Goal: Find contact information: Find contact information

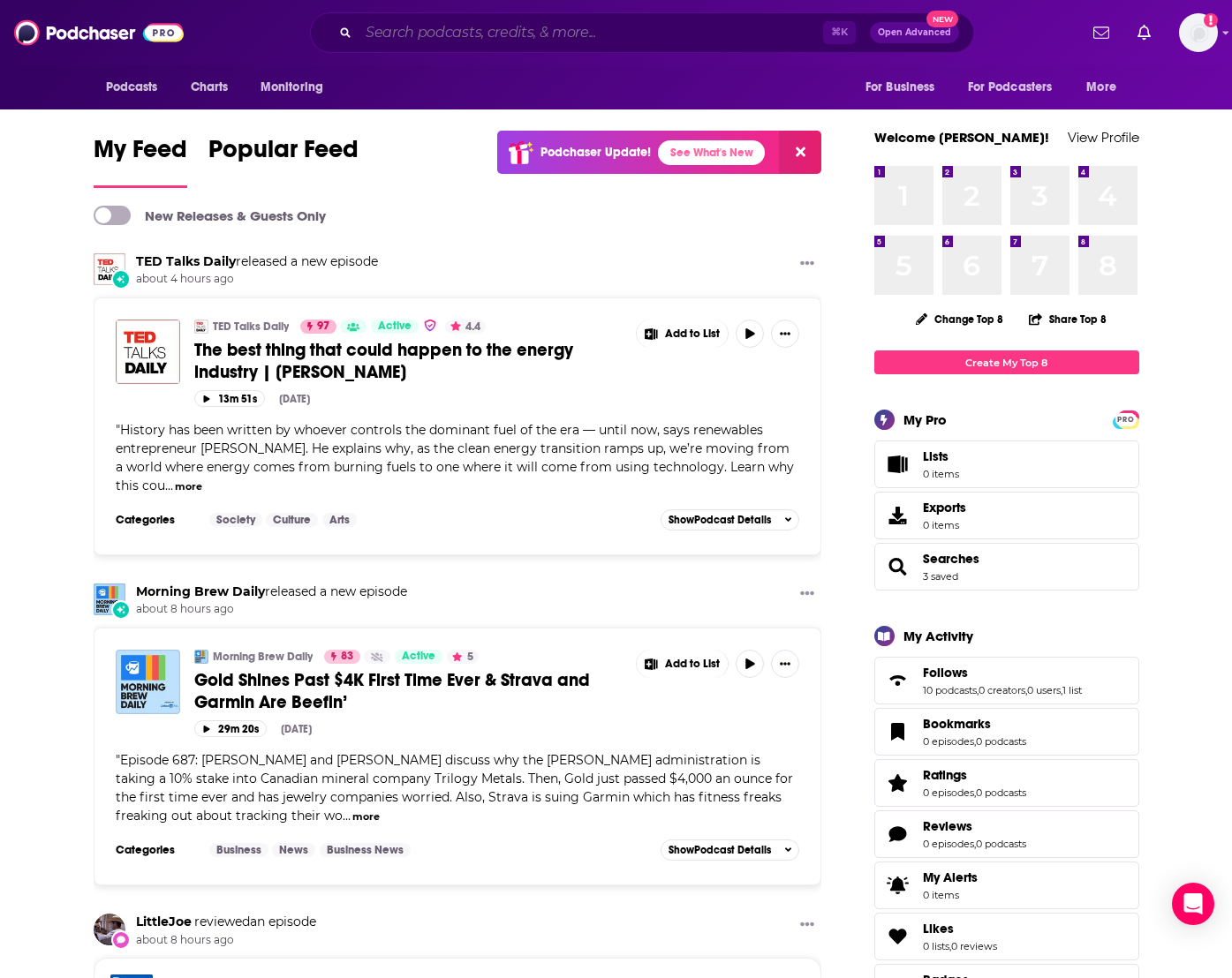
click at [595, 27] on input "Search podcasts, credits, & more..." at bounding box center [590, 32] width 465 height 28
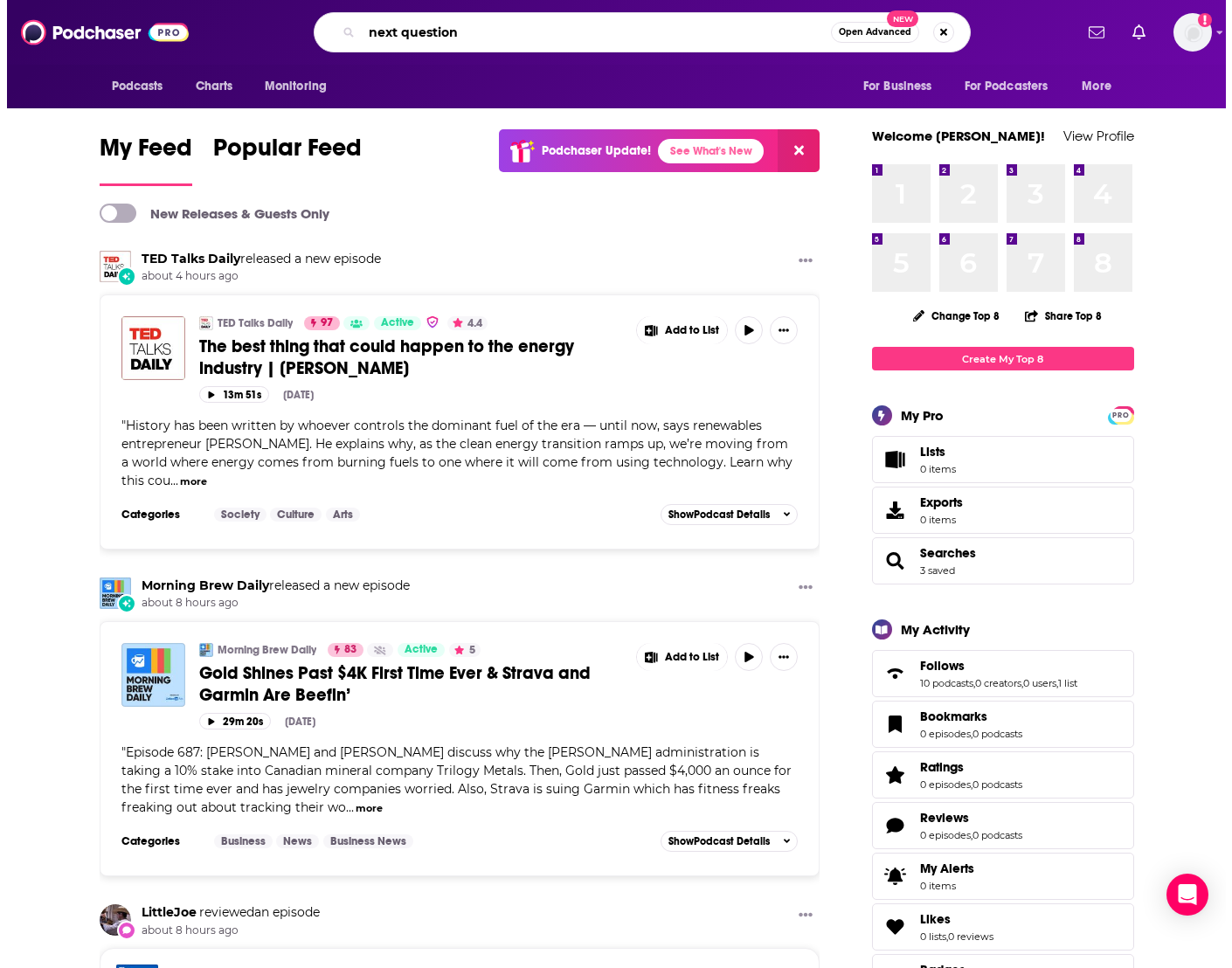
scroll to position [0, 4]
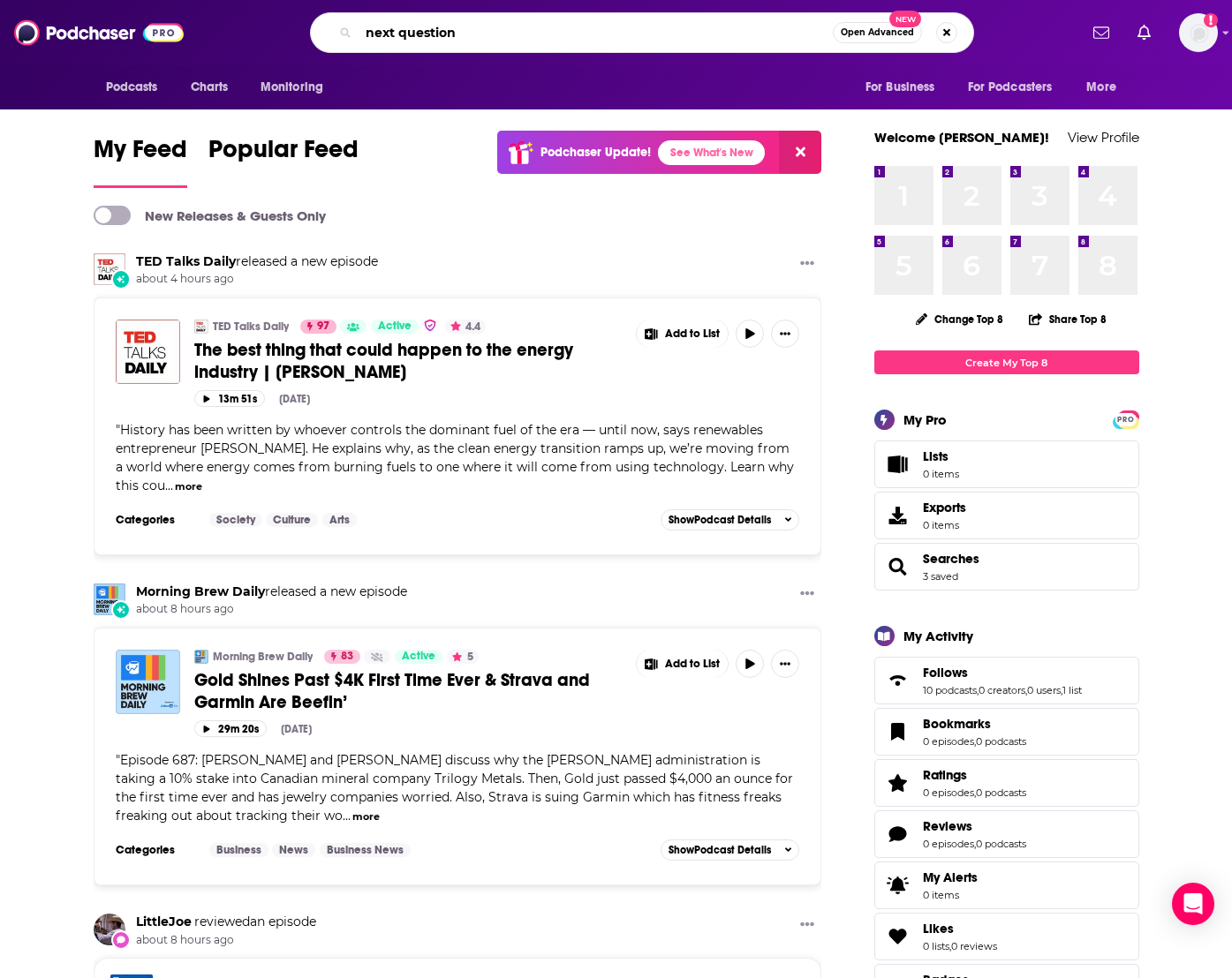
type input "next question"
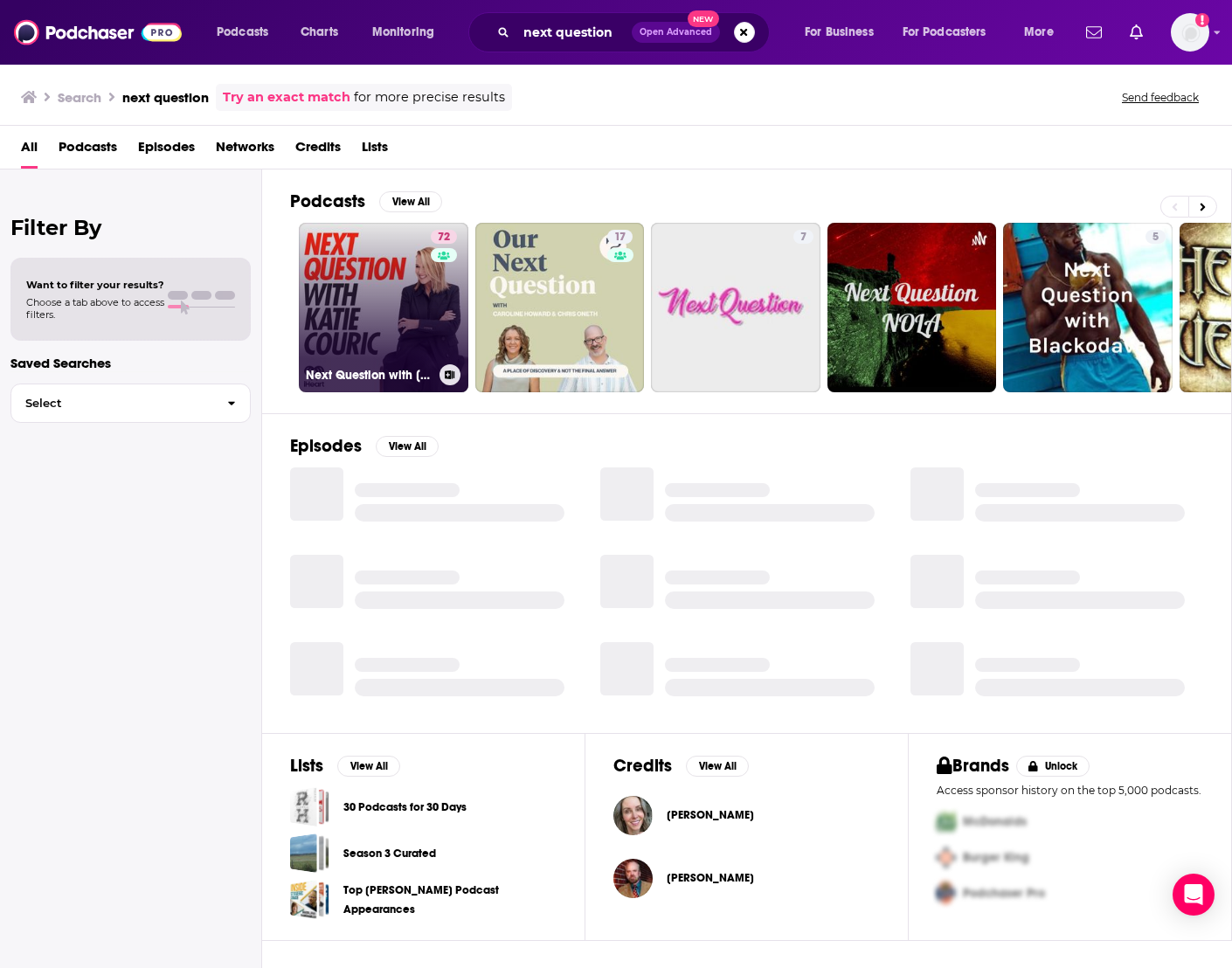
click at [376, 266] on link "72 Next Question with [PERSON_NAME]" at bounding box center [384, 307] width 170 height 170
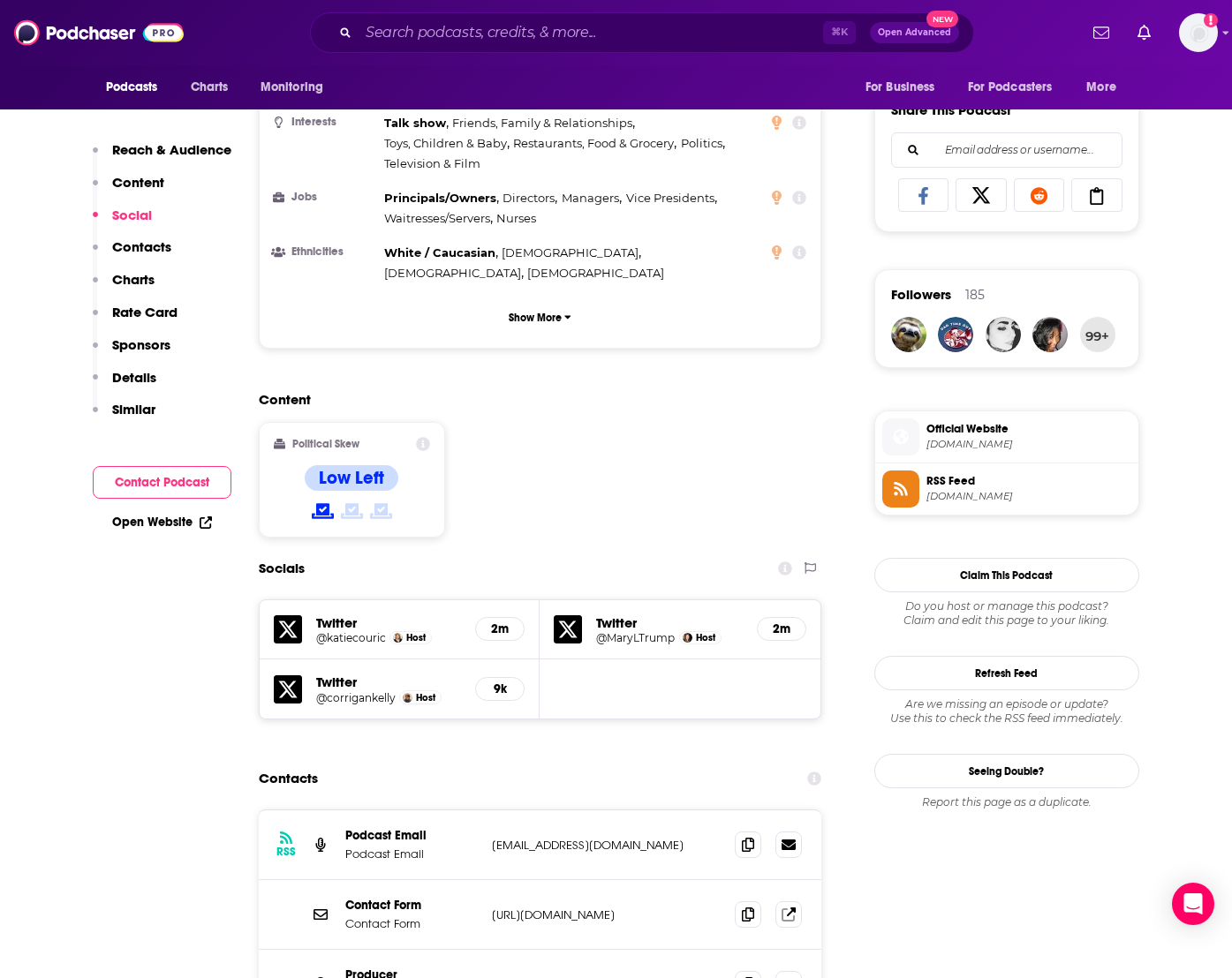
scroll to position [1421, 0]
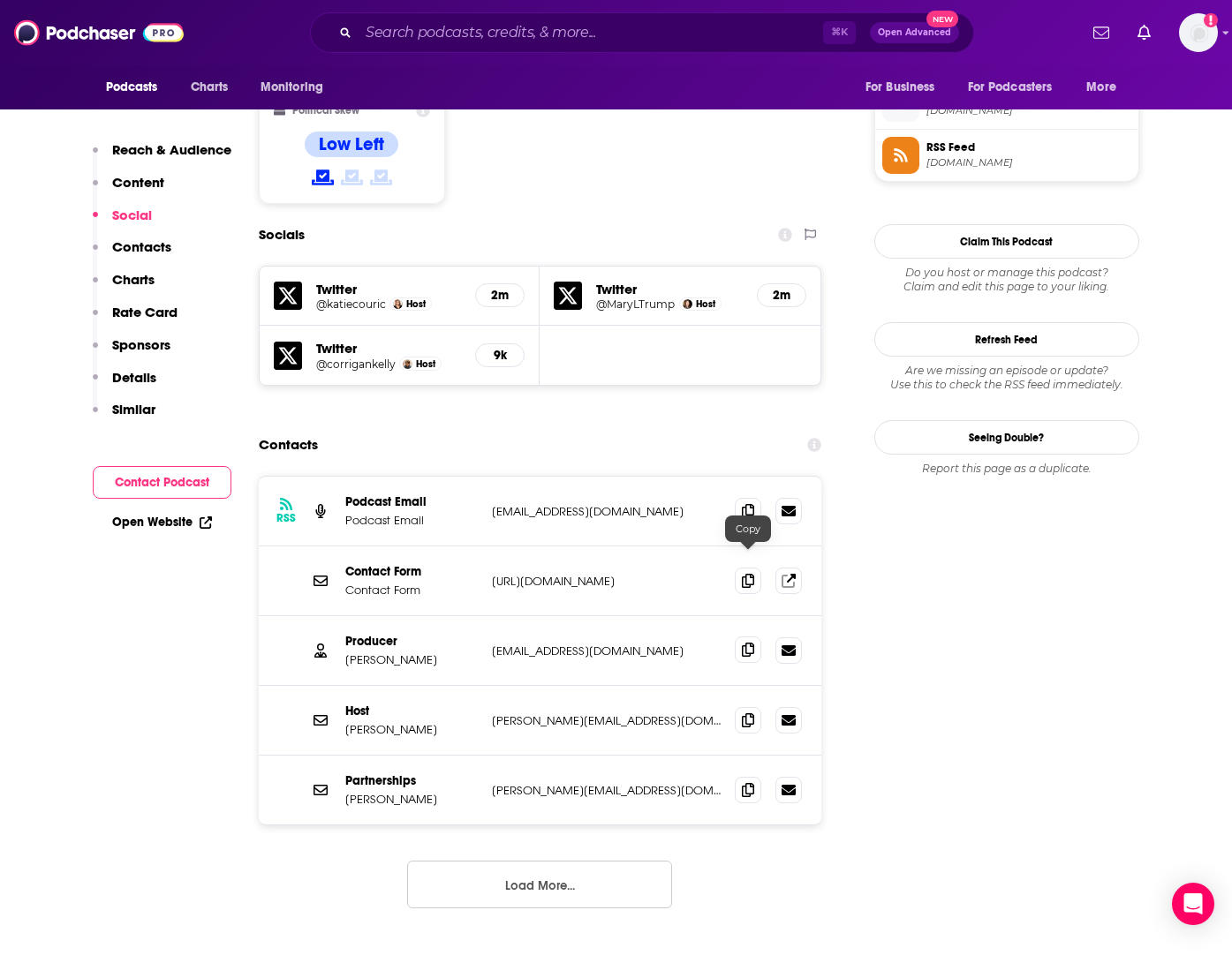
click at [744, 642] on icon at bounding box center [748, 650] width 13 height 14
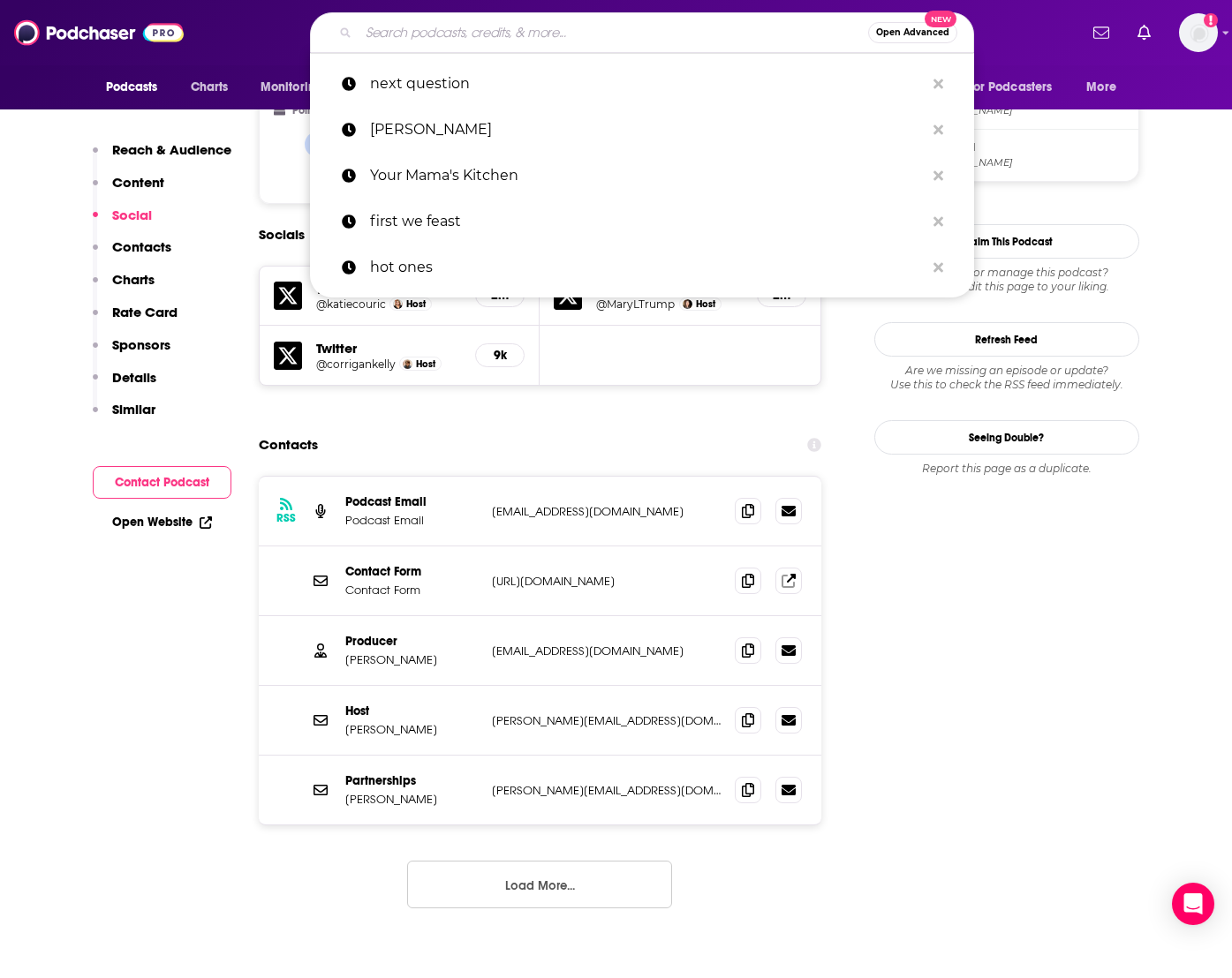
click at [554, 35] on input "Search podcasts, credits, & more..." at bounding box center [613, 32] width 510 height 28
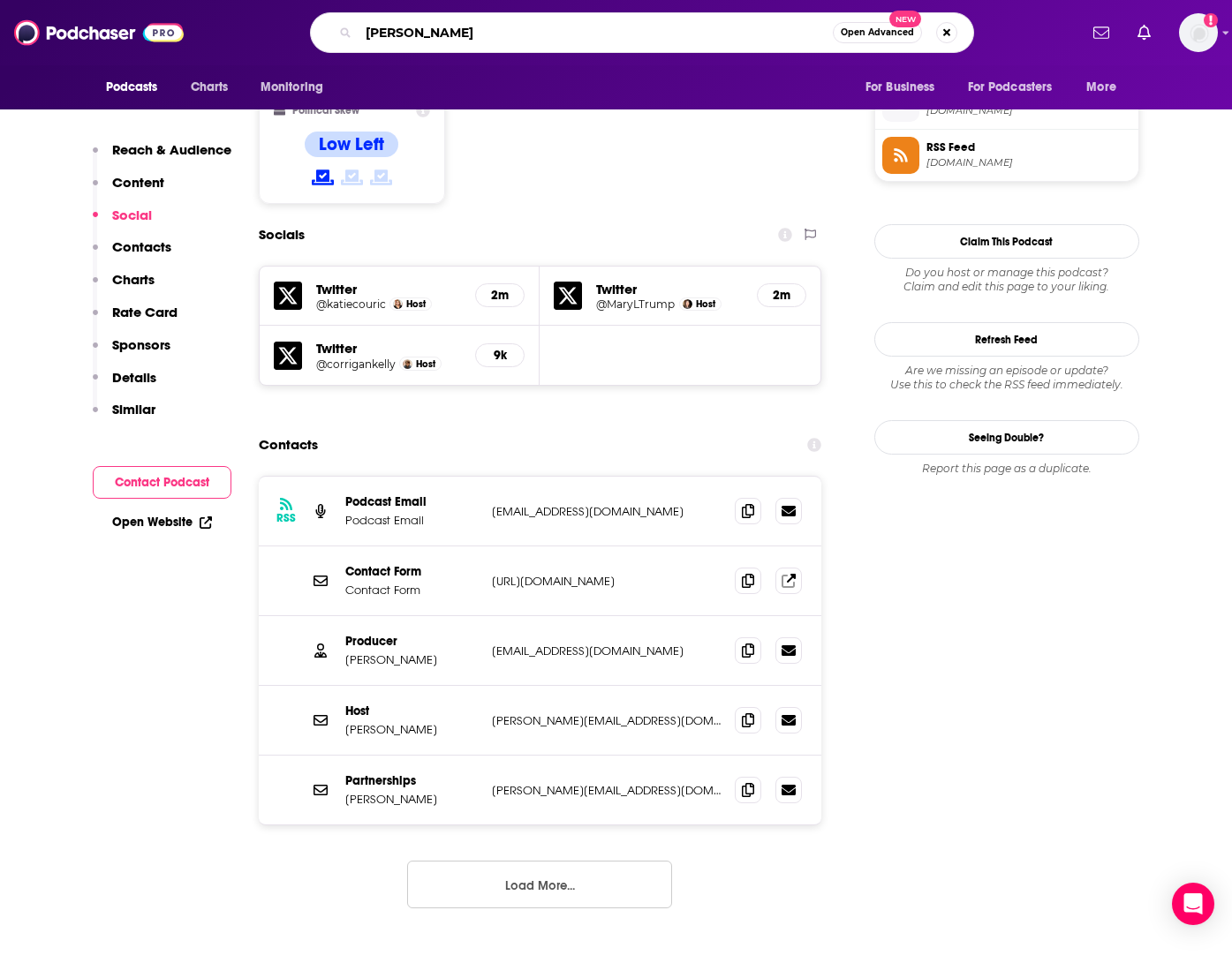
type input "[PERSON_NAME] health"
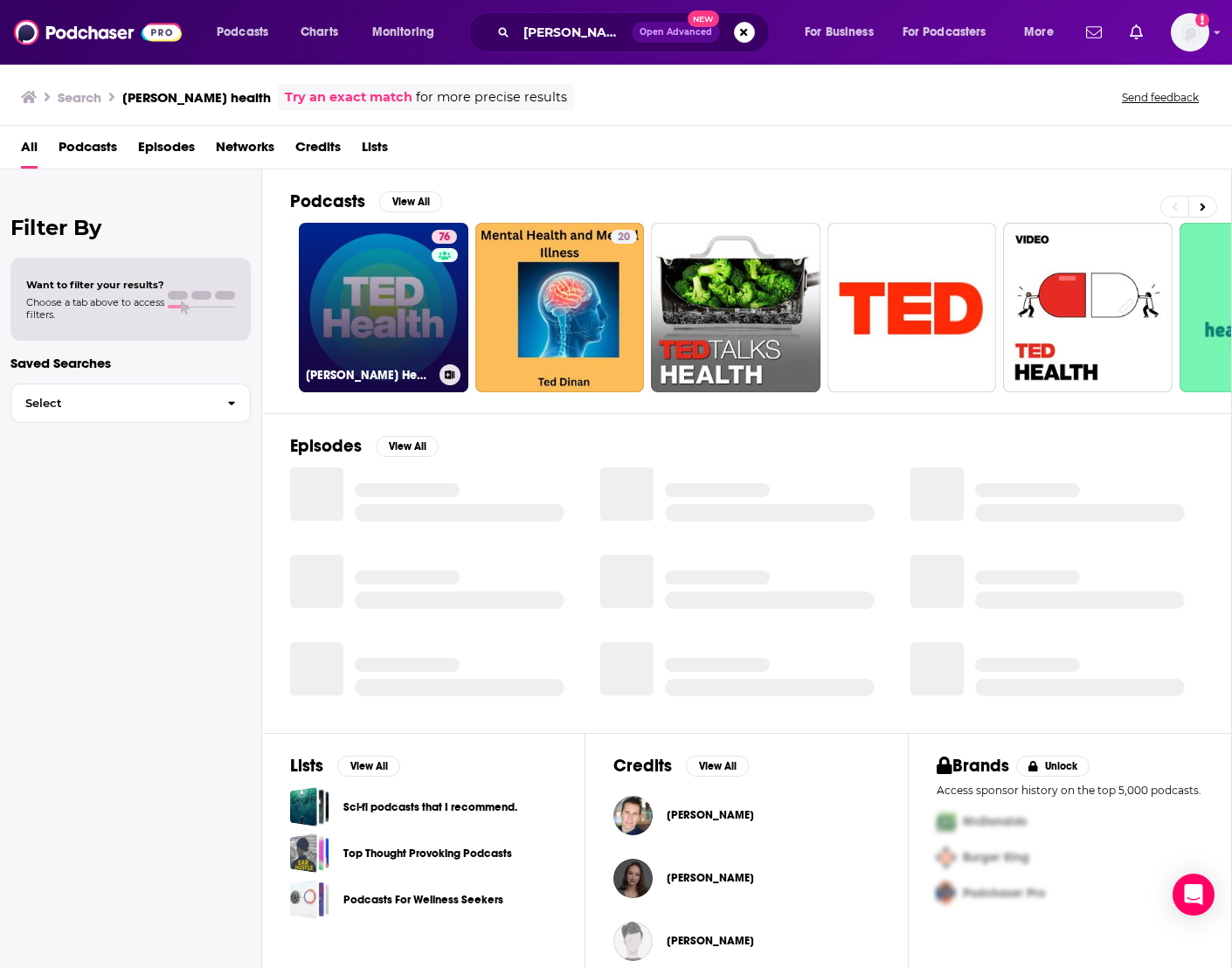
click at [373, 333] on link "76 [PERSON_NAME] Health" at bounding box center [384, 307] width 170 height 170
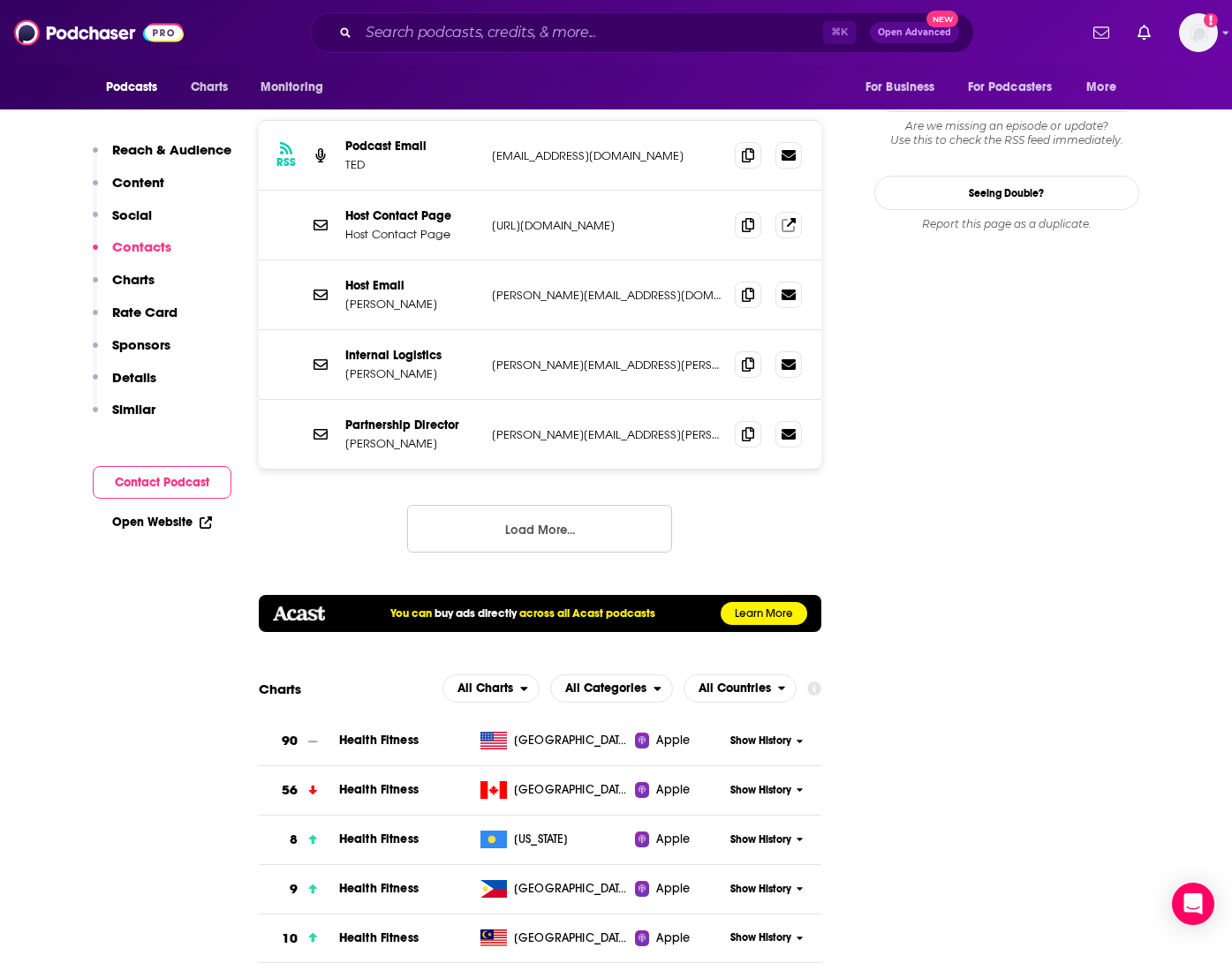
scroll to position [1362, 0]
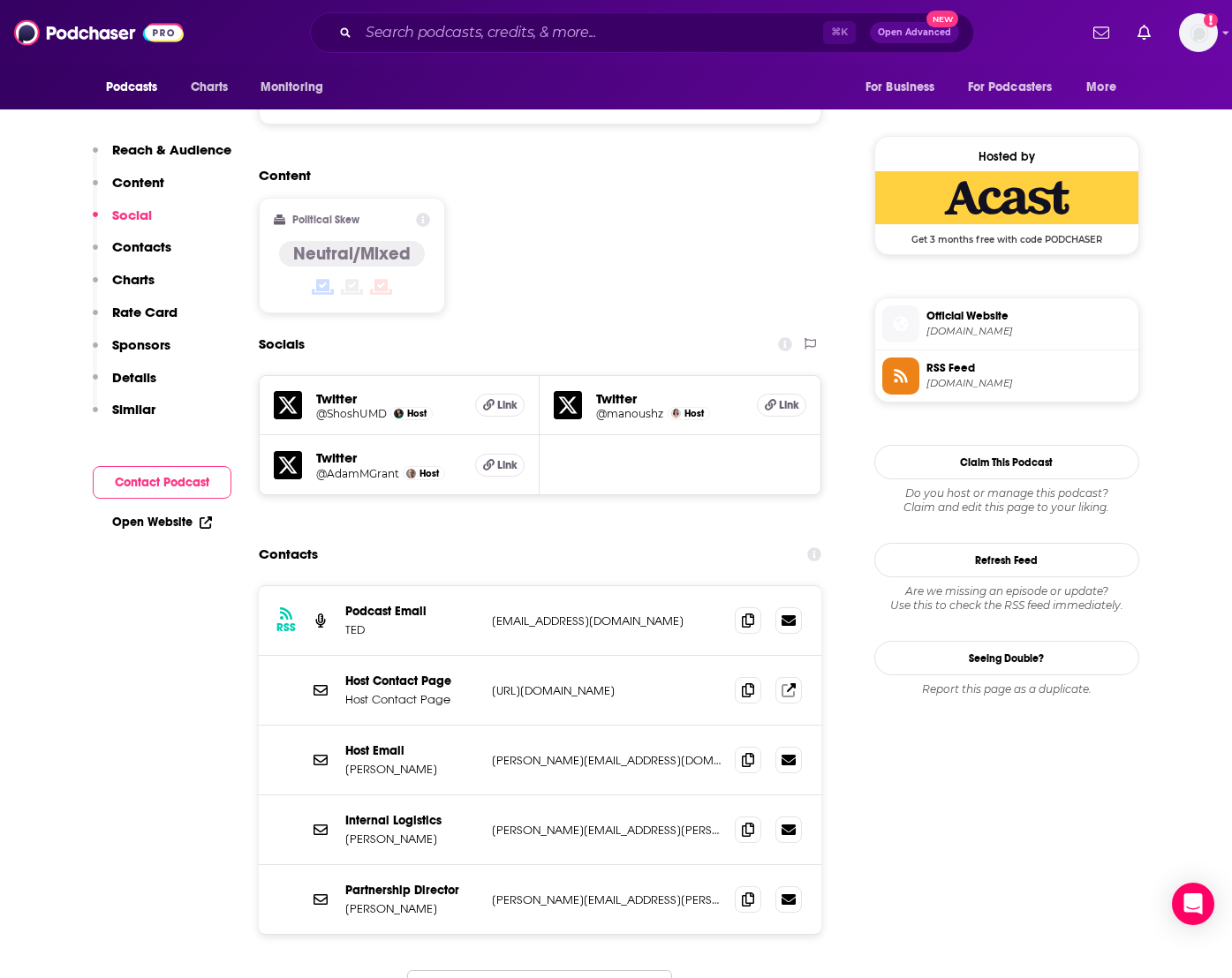
click at [457, 623] on p "TED" at bounding box center [412, 630] width 133 height 15
click at [556, 683] on p "[URL][DOMAIN_NAME]" at bounding box center [607, 690] width 229 height 15
click at [789, 682] on icon at bounding box center [792, 687] width 9 height 9
click at [524, 586] on div "RSS Podcast Email [PERSON_NAME] [EMAIL_ADDRESS][DOMAIN_NAME] [EMAIL_ADDRESS][DO…" at bounding box center [541, 621] width 563 height 69
click at [647, 865] on div "Partnership Director [PERSON_NAME] [PERSON_NAME][EMAIL_ADDRESS][PERSON_NAME][DO…" at bounding box center [541, 900] width 563 height 69
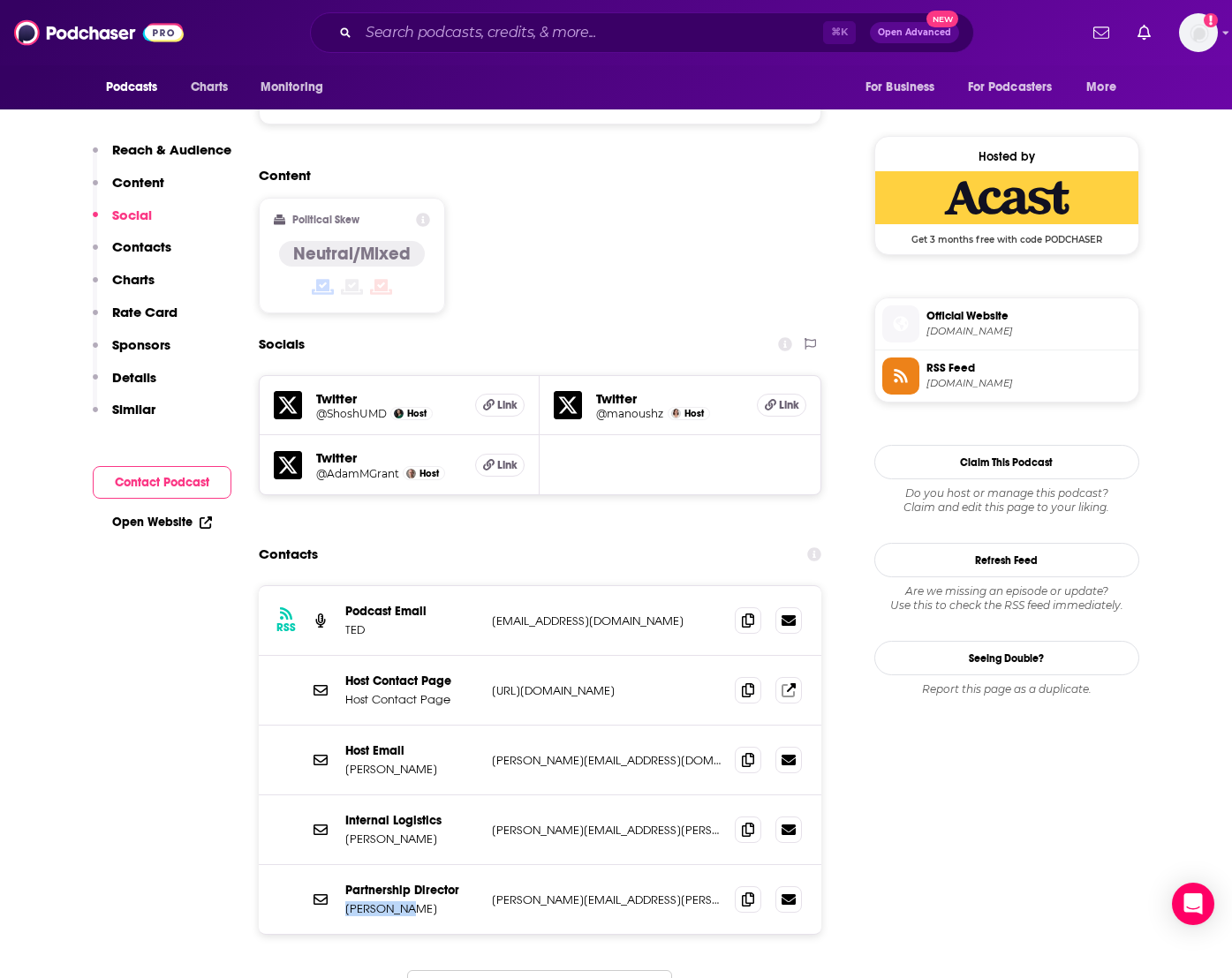
drag, startPoint x: 410, startPoint y: 826, endPoint x: 347, endPoint y: 830, distance: 63.1
click at [347, 901] on p "[PERSON_NAME]" at bounding box center [412, 909] width 133 height 15
copy p "[PERSON_NAME]"
click at [502, 538] on div "Contacts" at bounding box center [541, 554] width 563 height 33
click at [753, 613] on icon at bounding box center [748, 620] width 13 height 14
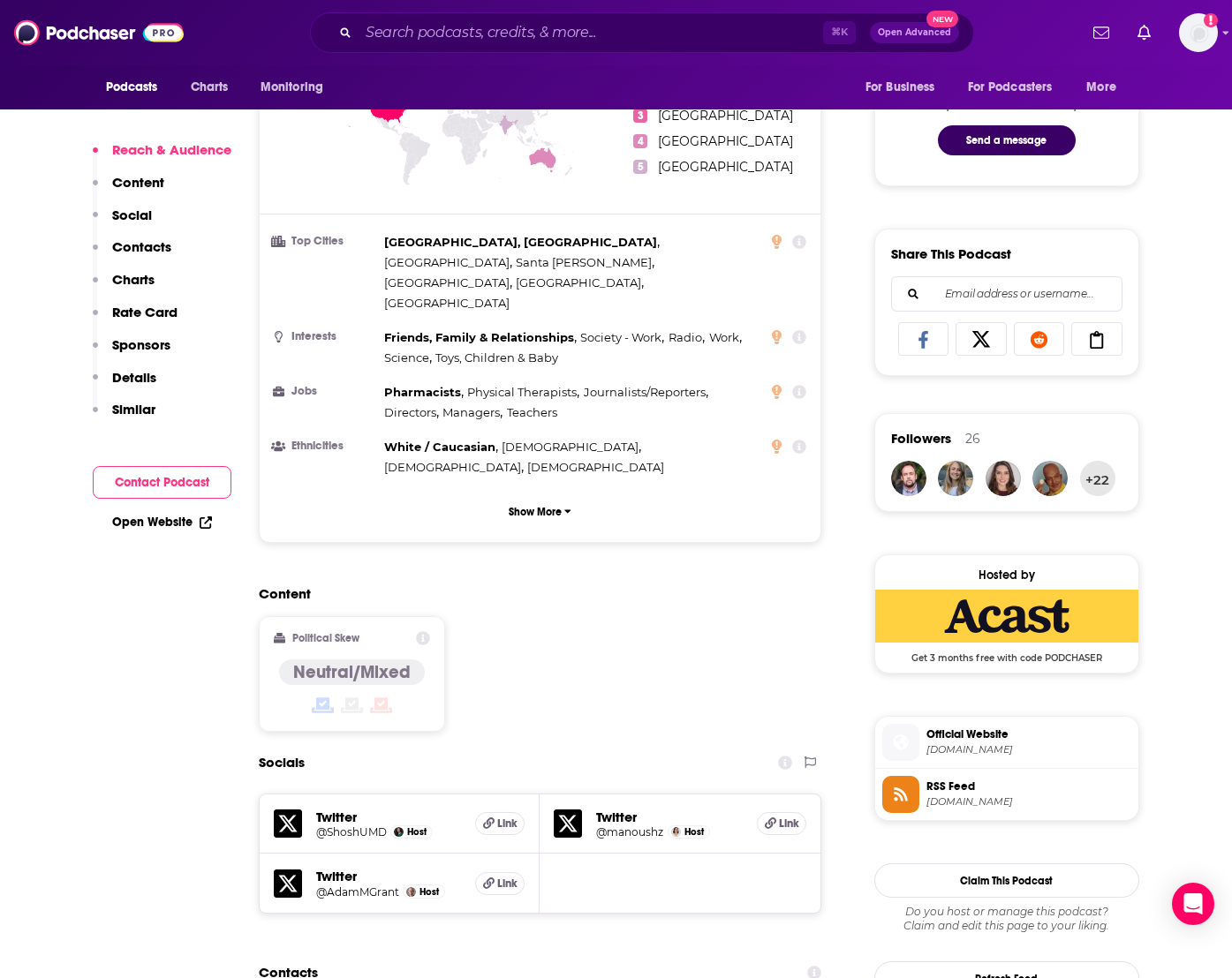
scroll to position [274, 0]
